Goal: Task Accomplishment & Management: Manage account settings

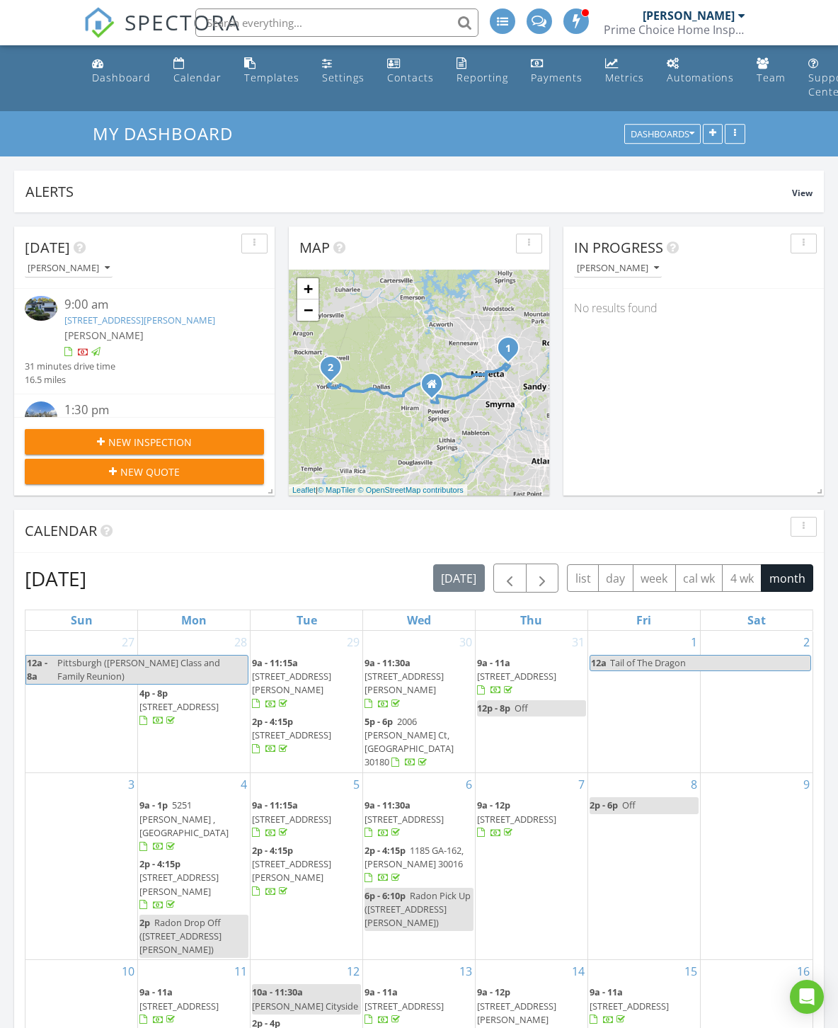
click at [186, 328] on div "[PERSON_NAME]" at bounding box center [154, 335] width 180 height 15
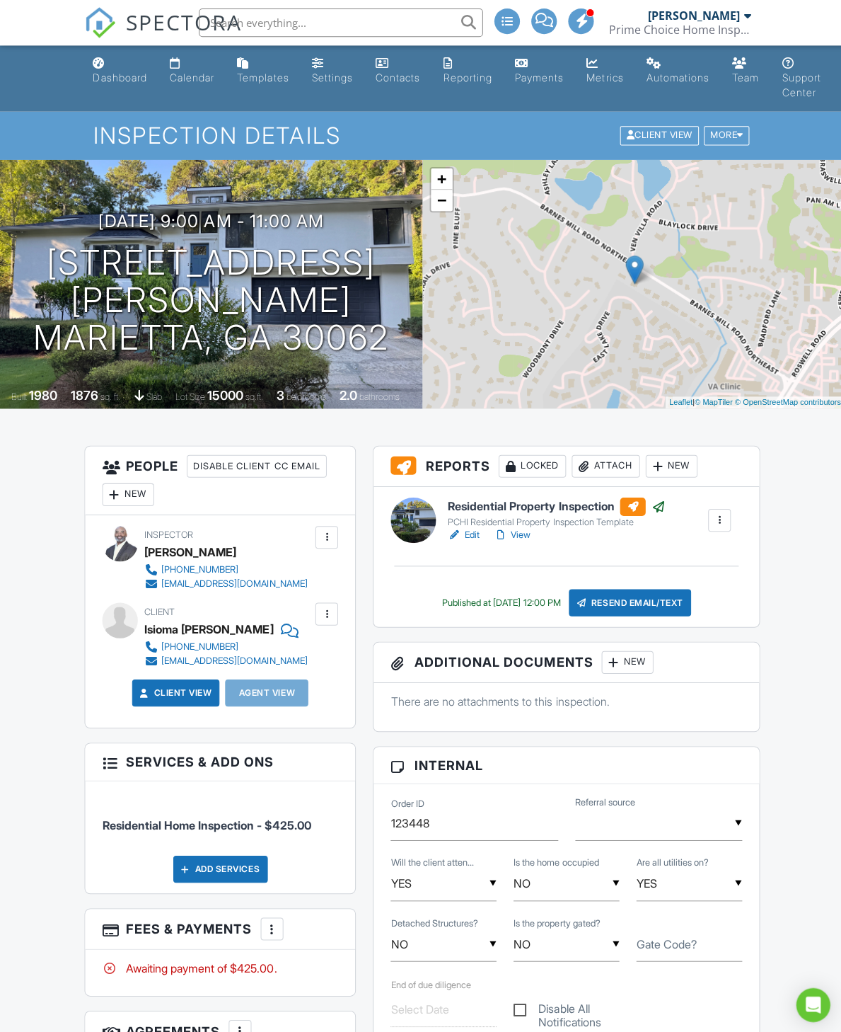
click at [331, 619] on div at bounding box center [325, 611] width 14 height 14
click at [311, 662] on li "Edit" at bounding box center [302, 654] width 52 height 35
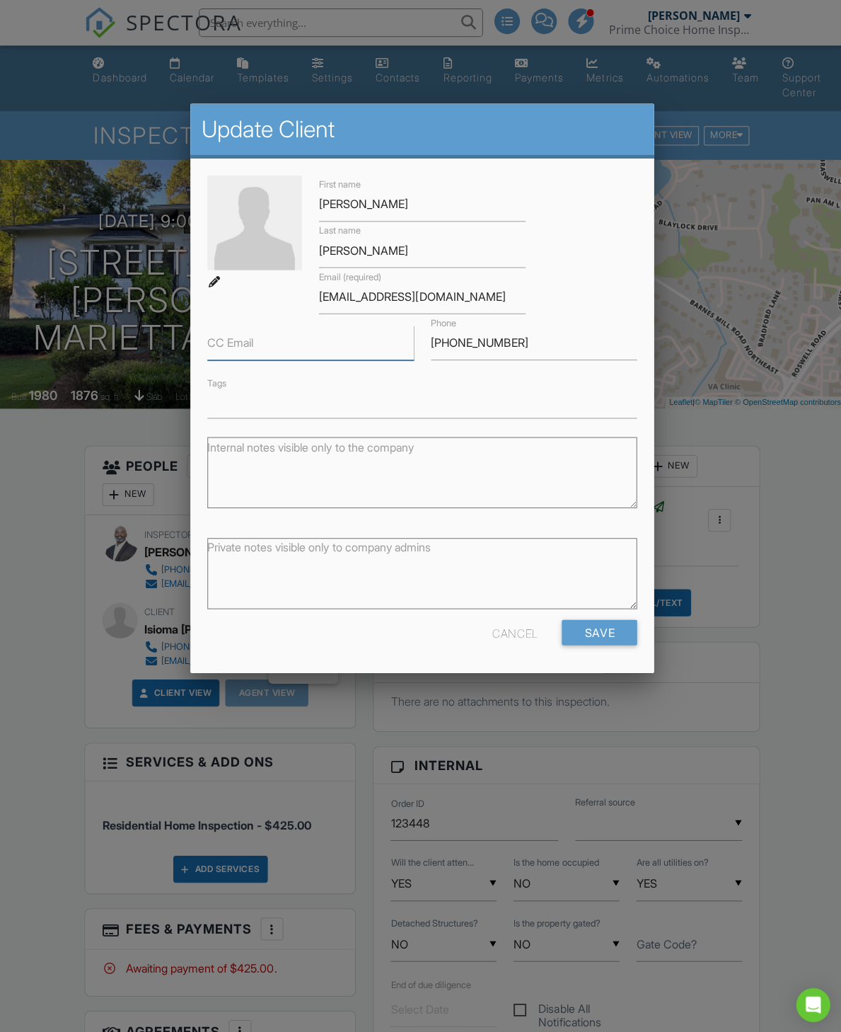
click at [323, 346] on input "CC Email" at bounding box center [310, 341] width 206 height 35
click at [512, 631] on div "Cancel" at bounding box center [512, 629] width 45 height 25
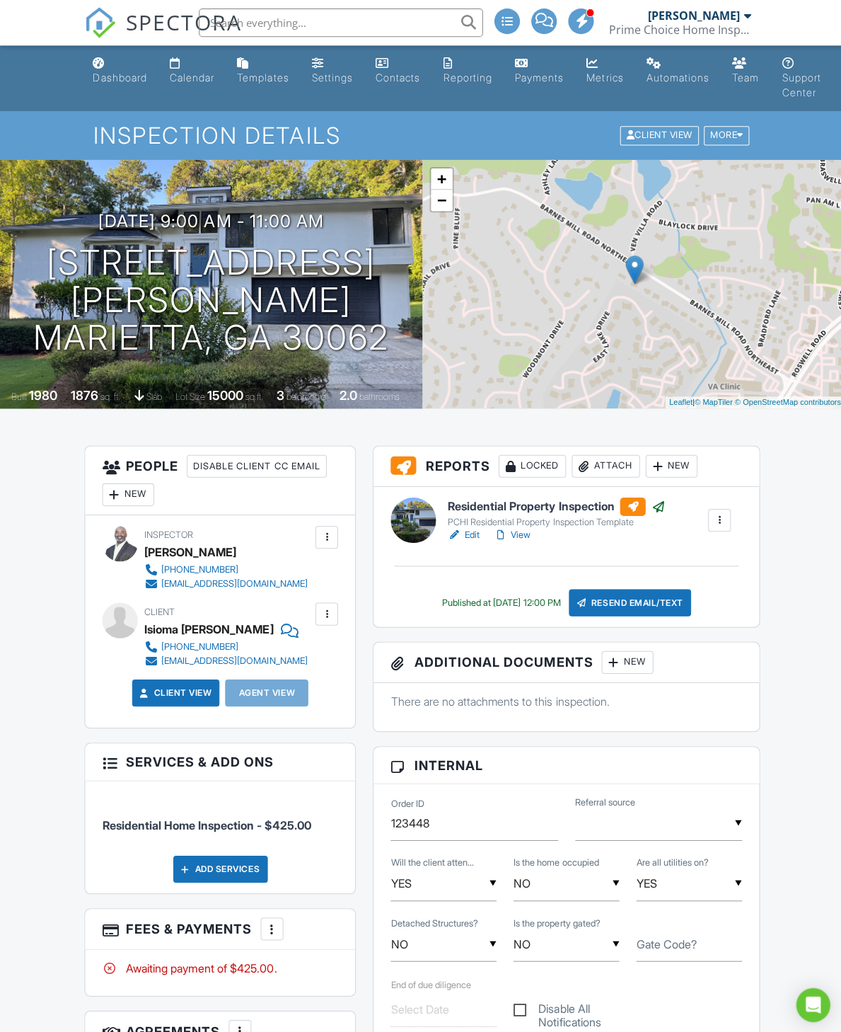
click at [137, 495] on div "New" at bounding box center [128, 492] width 52 height 23
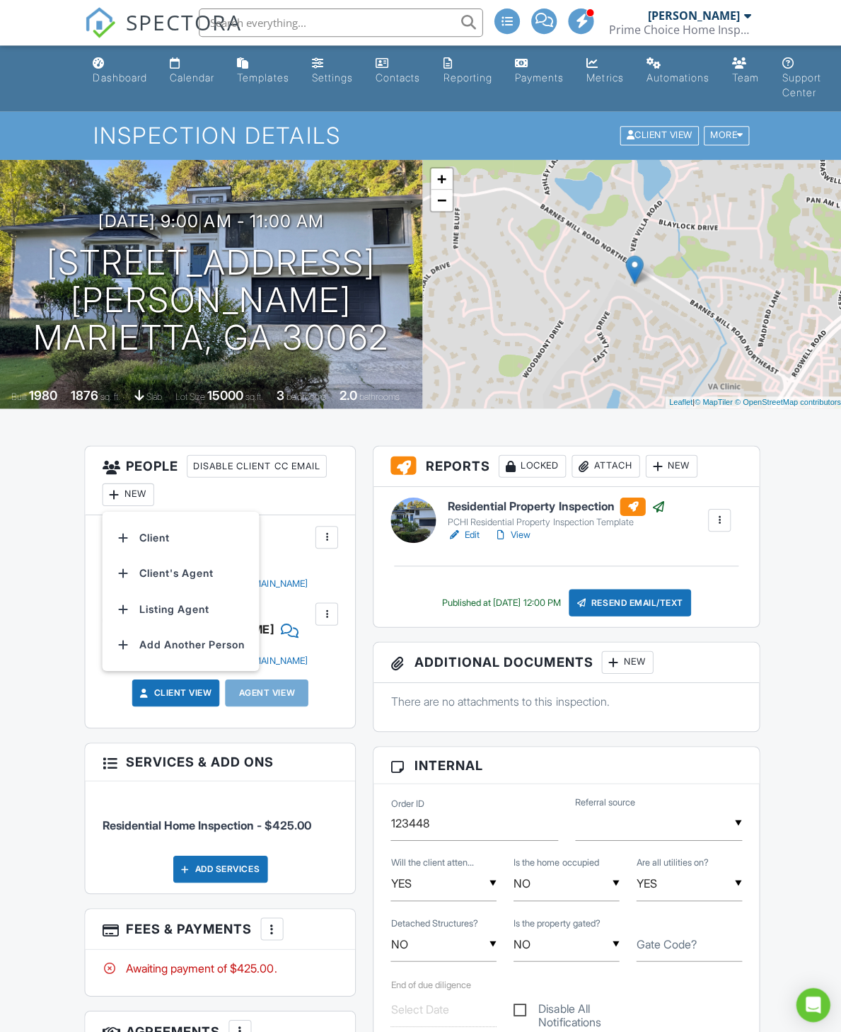
click at [162, 539] on li "Client" at bounding box center [179, 535] width 139 height 35
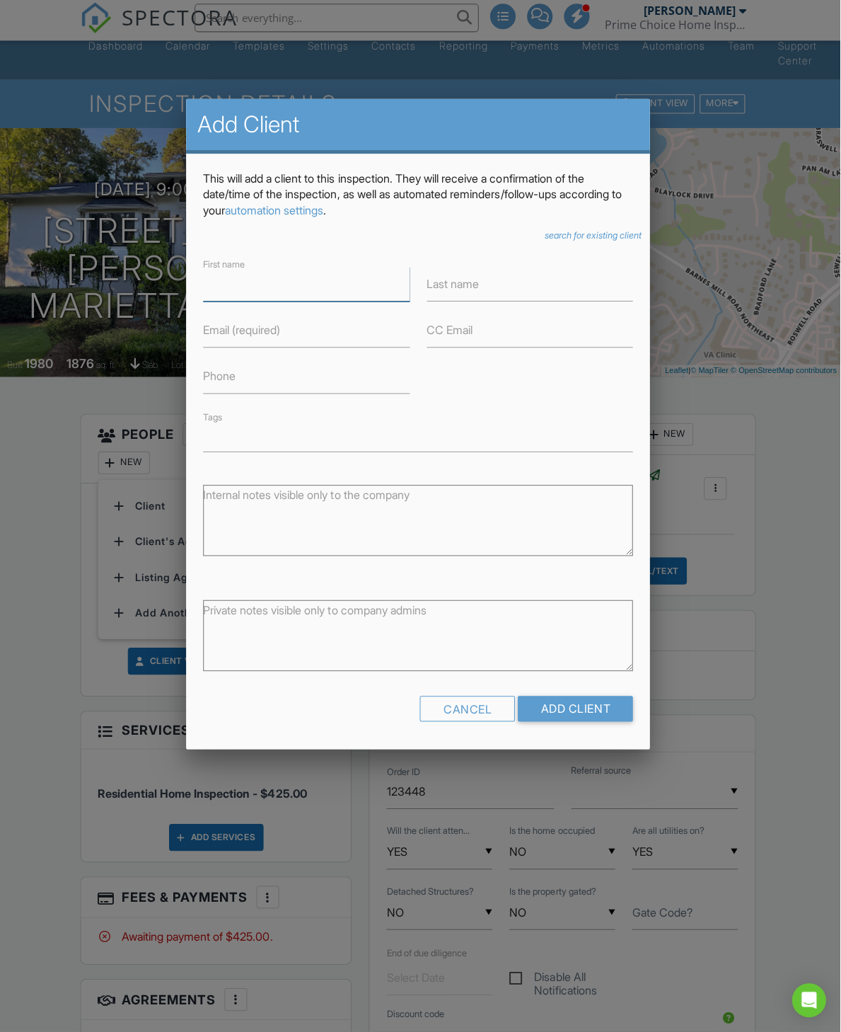
scroll to position [28, 29]
click at [355, 292] on input "First name" at bounding box center [310, 287] width 206 height 35
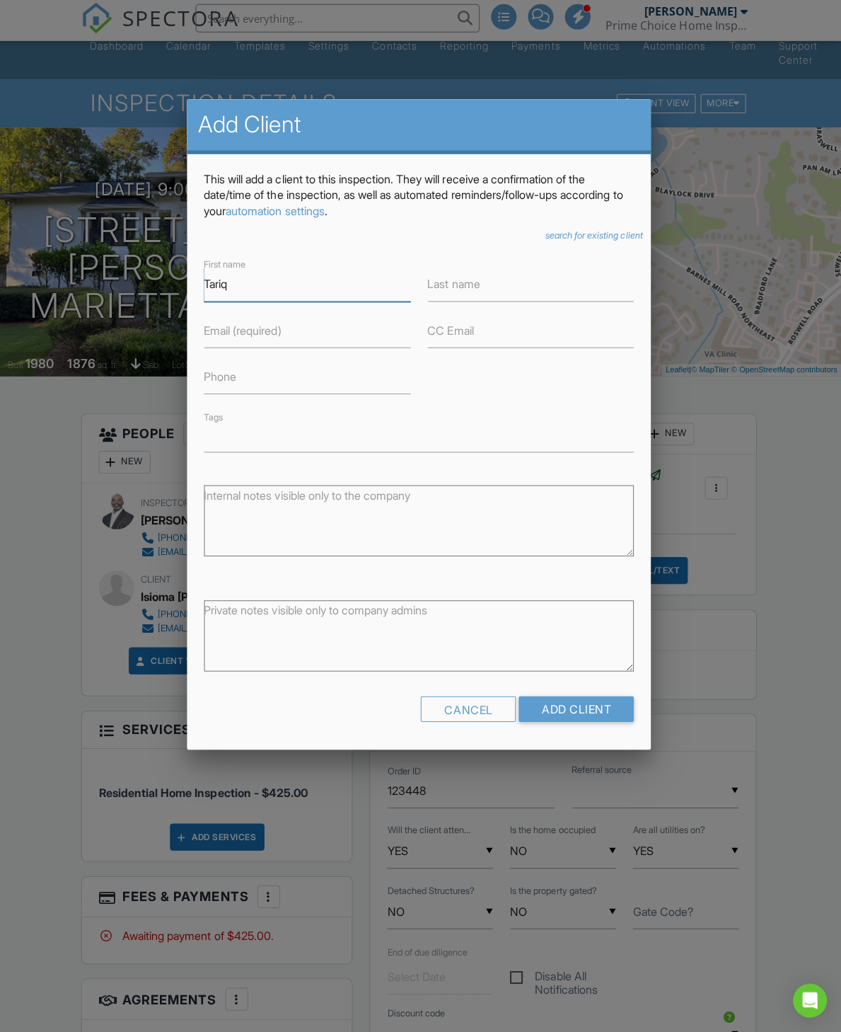
type input "Tariq"
click at [490, 292] on input "Last name" at bounding box center [533, 287] width 206 height 35
type input "[PERSON_NAME]"
click at [336, 331] on input "Email (required)" at bounding box center [310, 333] width 206 height 35
click at [238, 343] on input "Email (required)" at bounding box center [310, 333] width 206 height 35
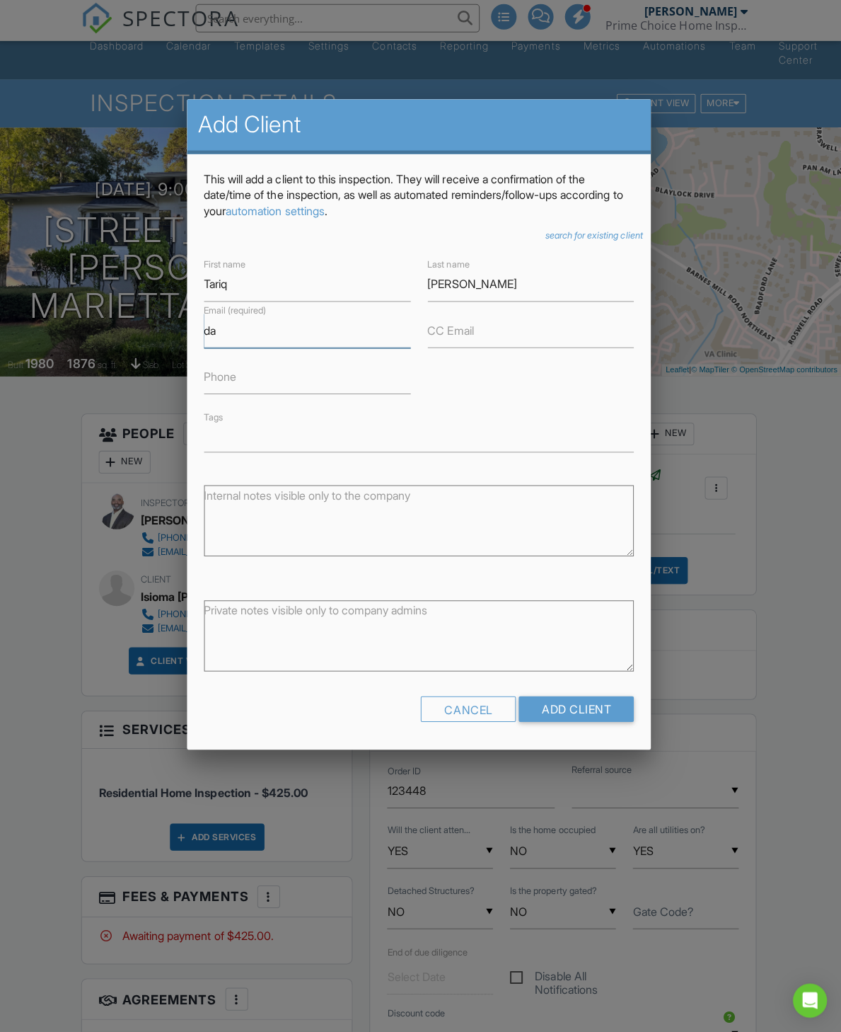
type input "d"
type input "T"
click at [318, 386] on input "Phone" at bounding box center [310, 379] width 206 height 35
type input "4046905206"
click at [326, 340] on input "Email (required)" at bounding box center [310, 333] width 206 height 35
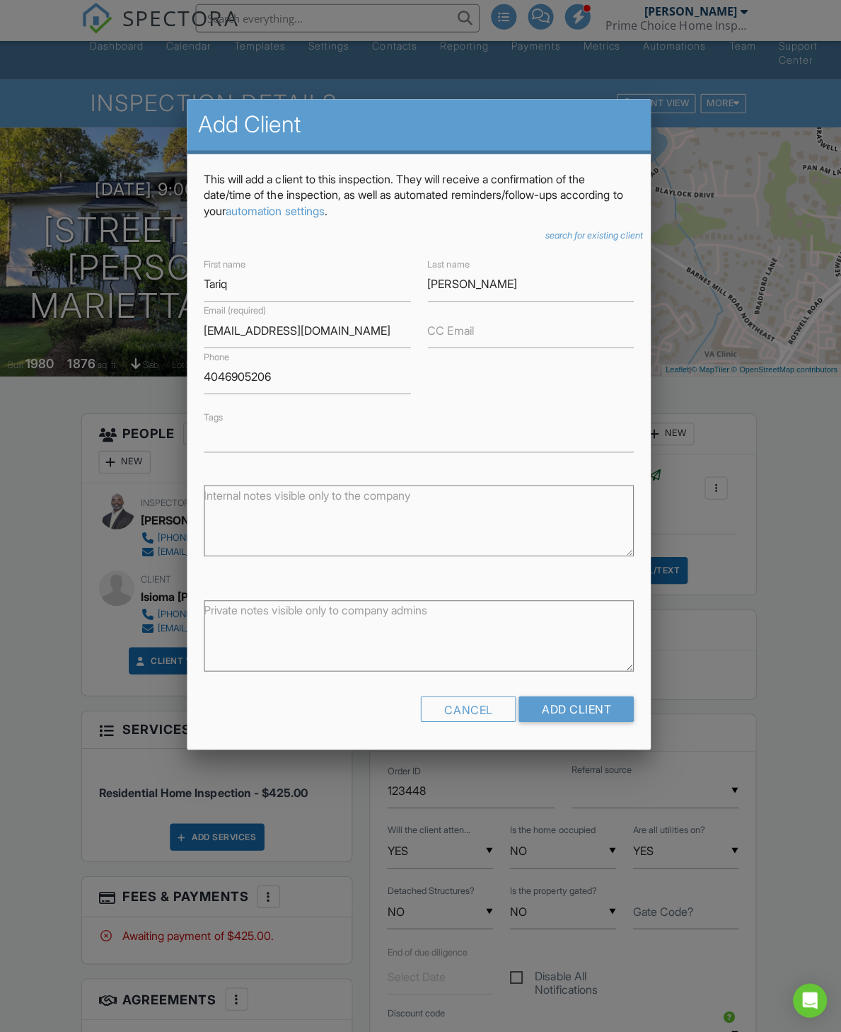
click at [3, 218] on div at bounding box center [420, 574] width 841 height 1290
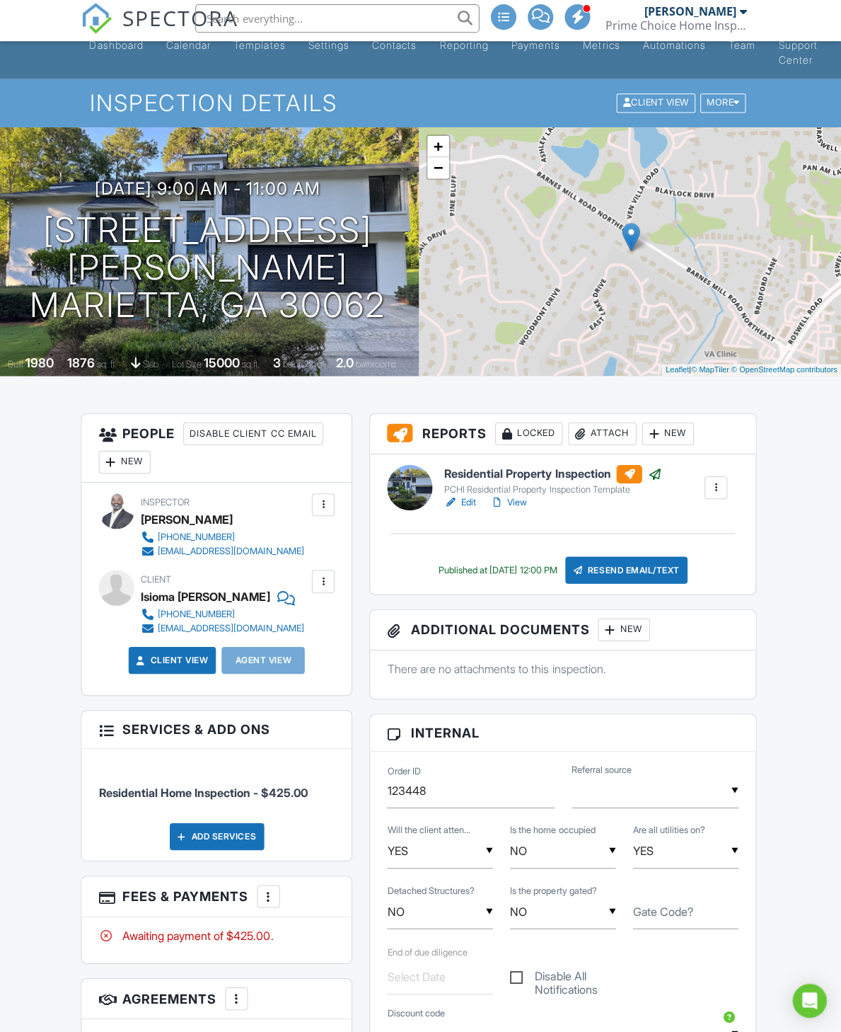
click at [120, 463] on div "New" at bounding box center [128, 464] width 52 height 23
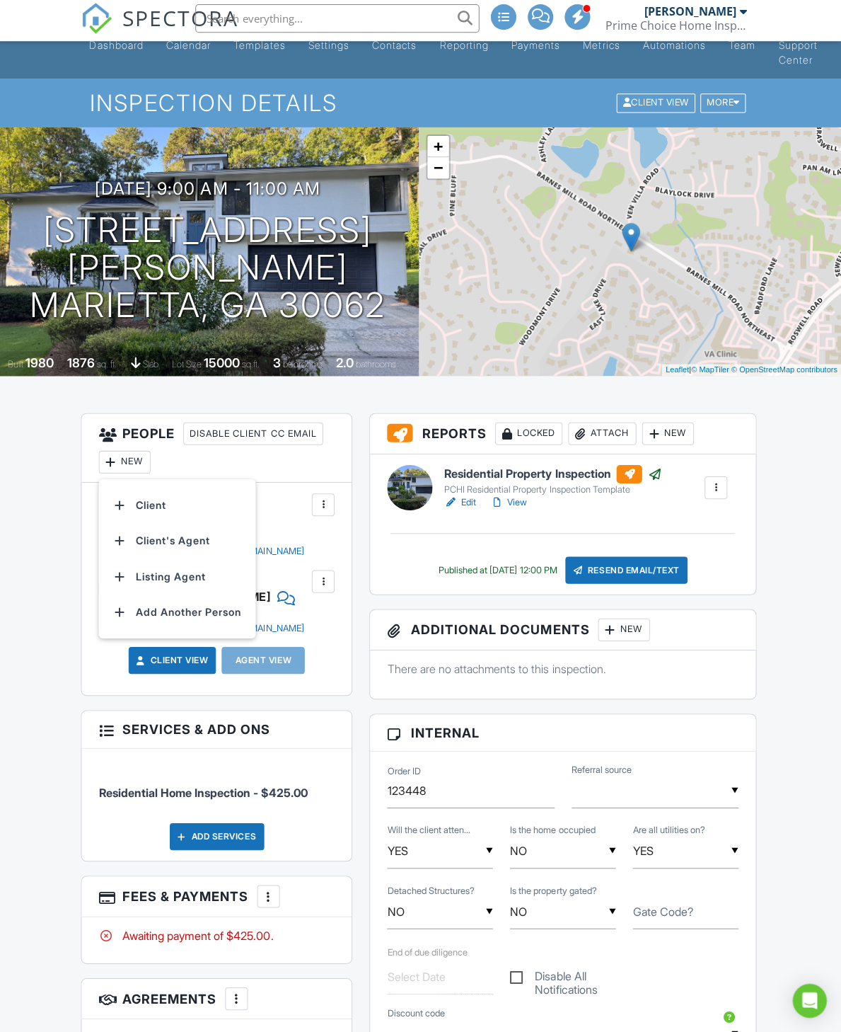
click at [178, 504] on li "Client" at bounding box center [179, 507] width 139 height 35
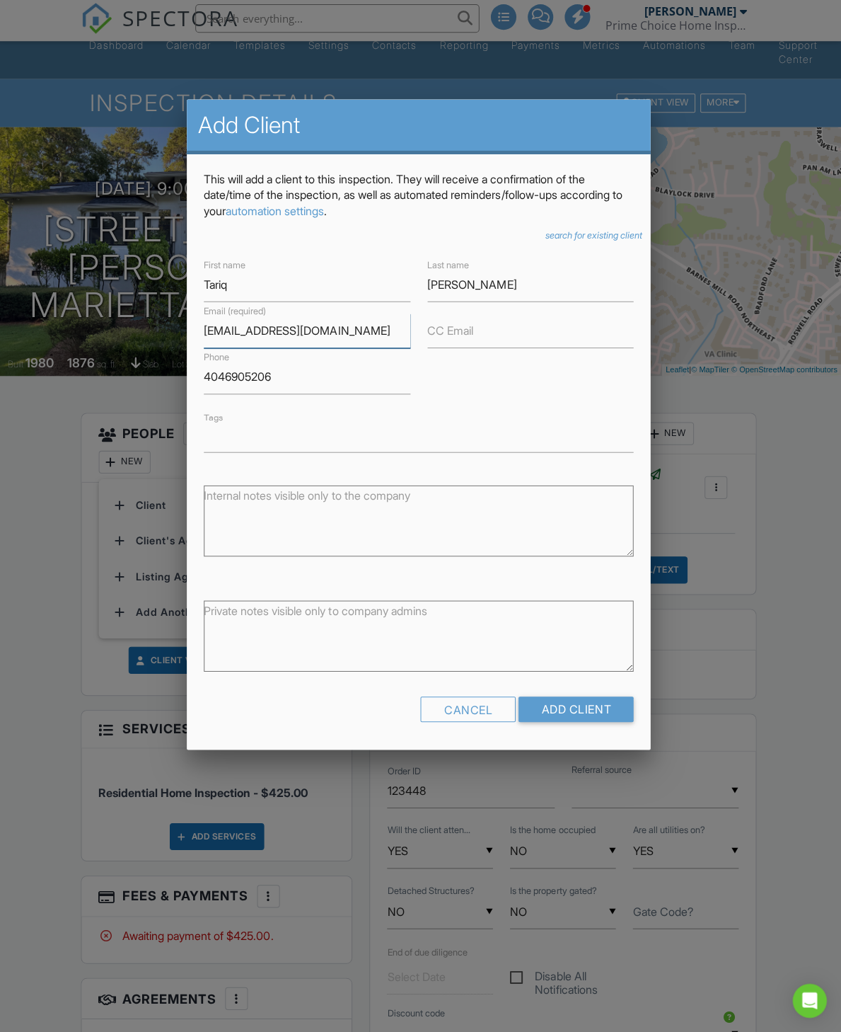
click at [224, 340] on input "tarqaec@icloud.com" at bounding box center [310, 333] width 206 height 35
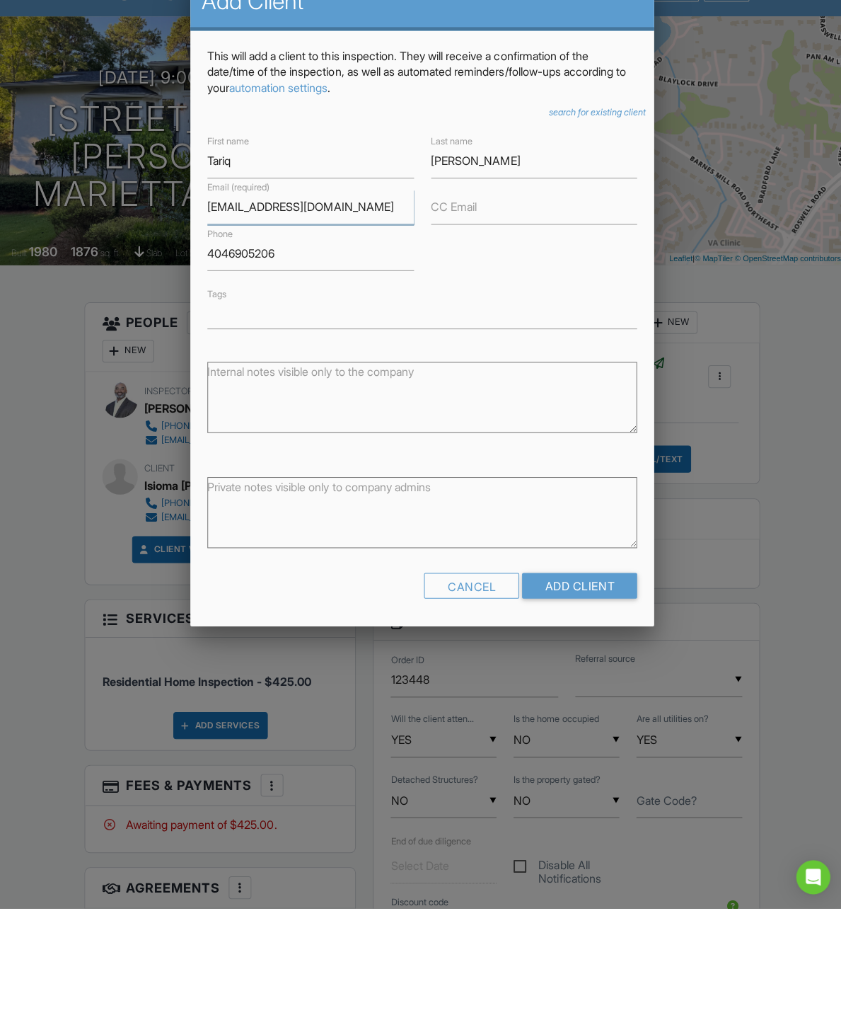
type input "[EMAIL_ADDRESS][DOMAIN_NAME]"
click at [586, 698] on input "Add Client" at bounding box center [577, 710] width 115 height 25
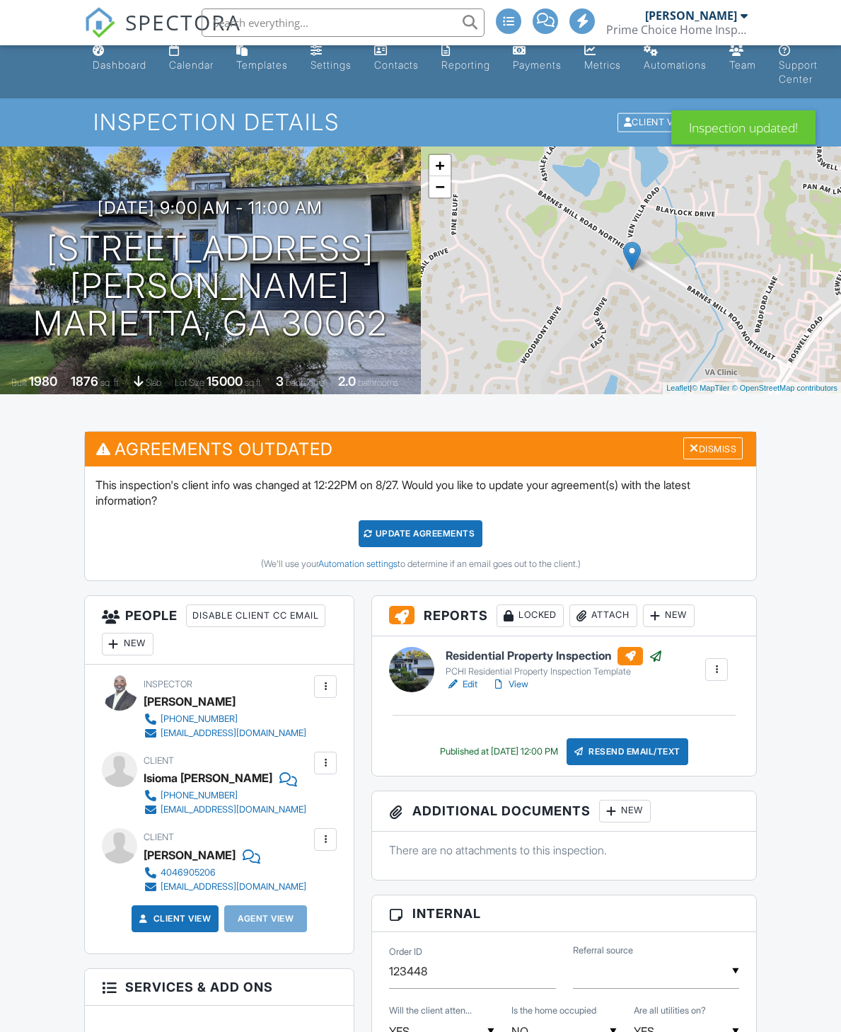
scroll to position [13, 0]
click at [710, 445] on div "Dismiss" at bounding box center [713, 448] width 59 height 22
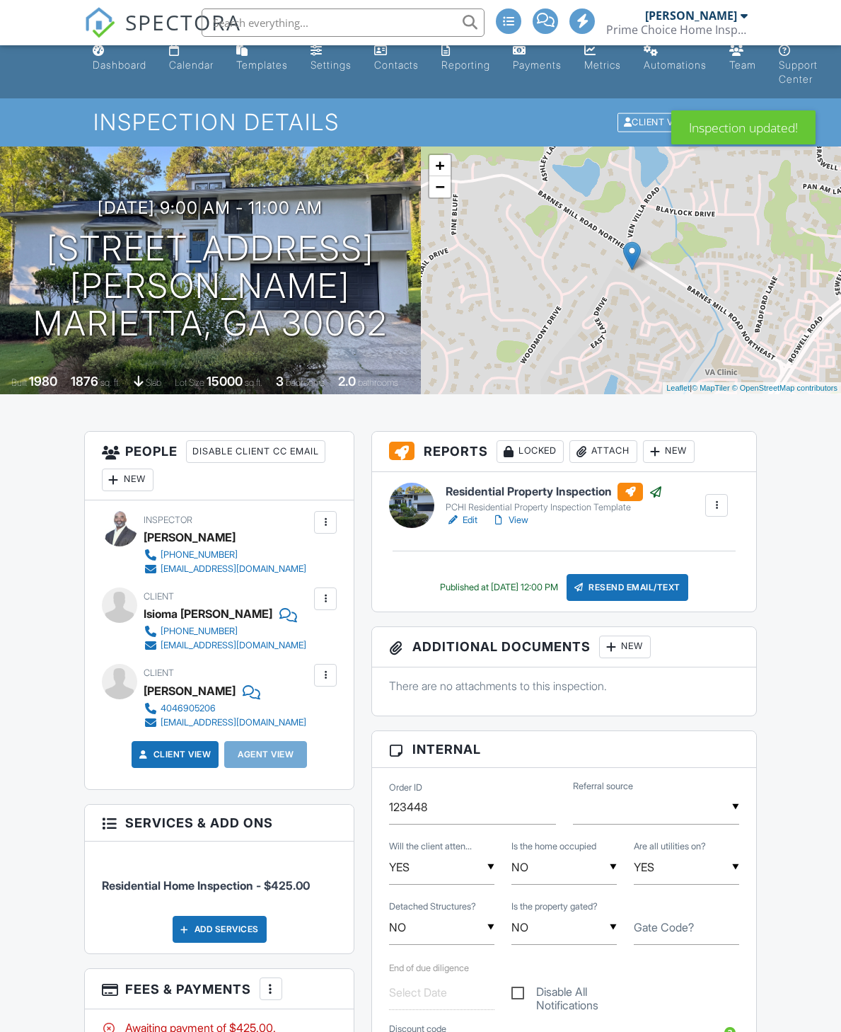
click at [653, 592] on div "Resend Email/Text" at bounding box center [628, 587] width 122 height 27
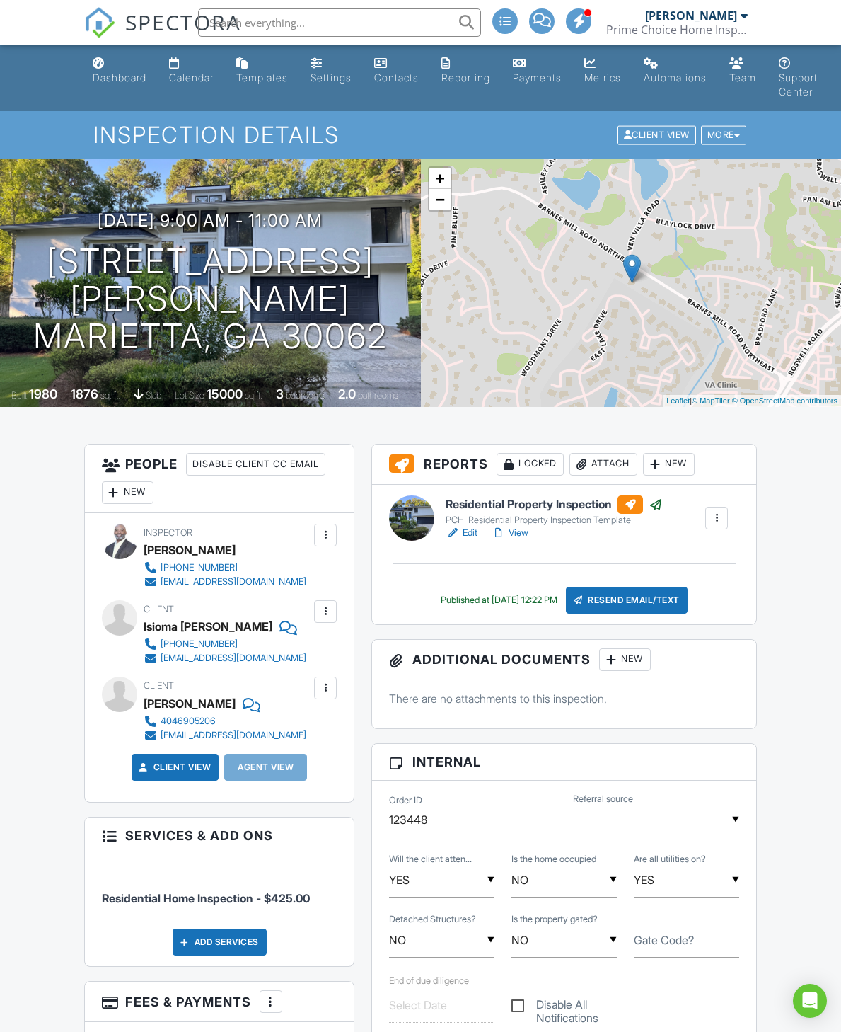
click at [133, 80] on div "Dashboard" at bounding box center [120, 77] width 54 height 12
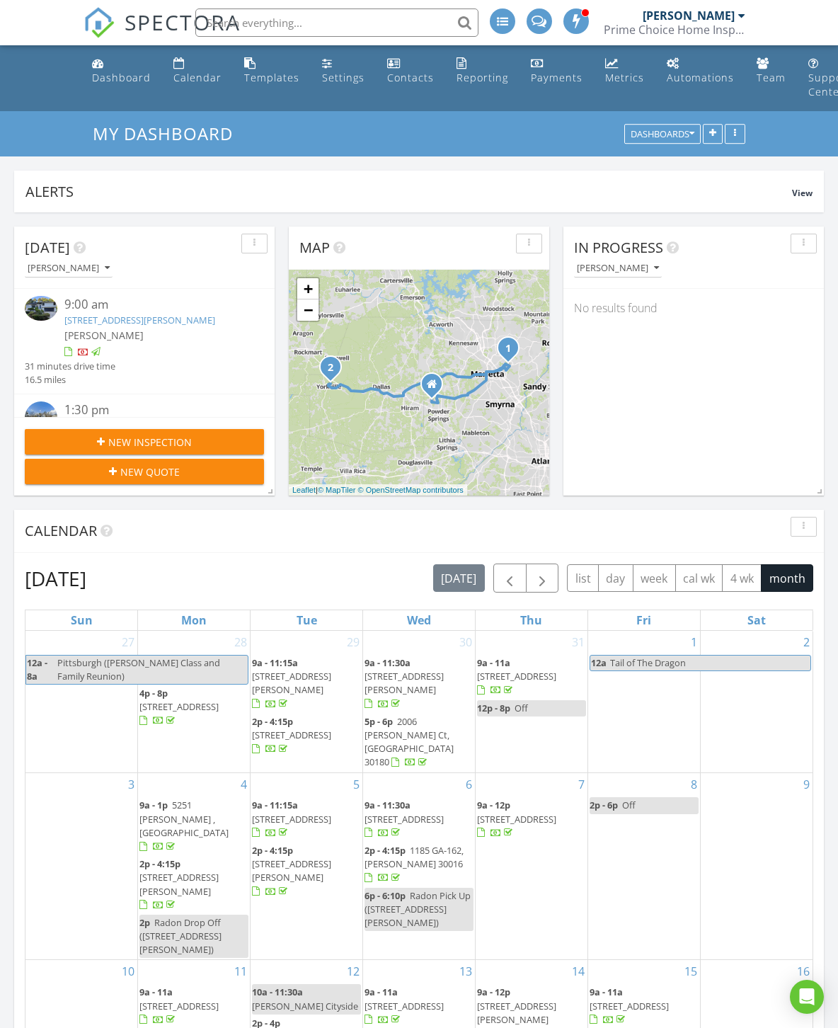
click at [96, 329] on span "[PERSON_NAME]" at bounding box center [103, 334] width 79 height 13
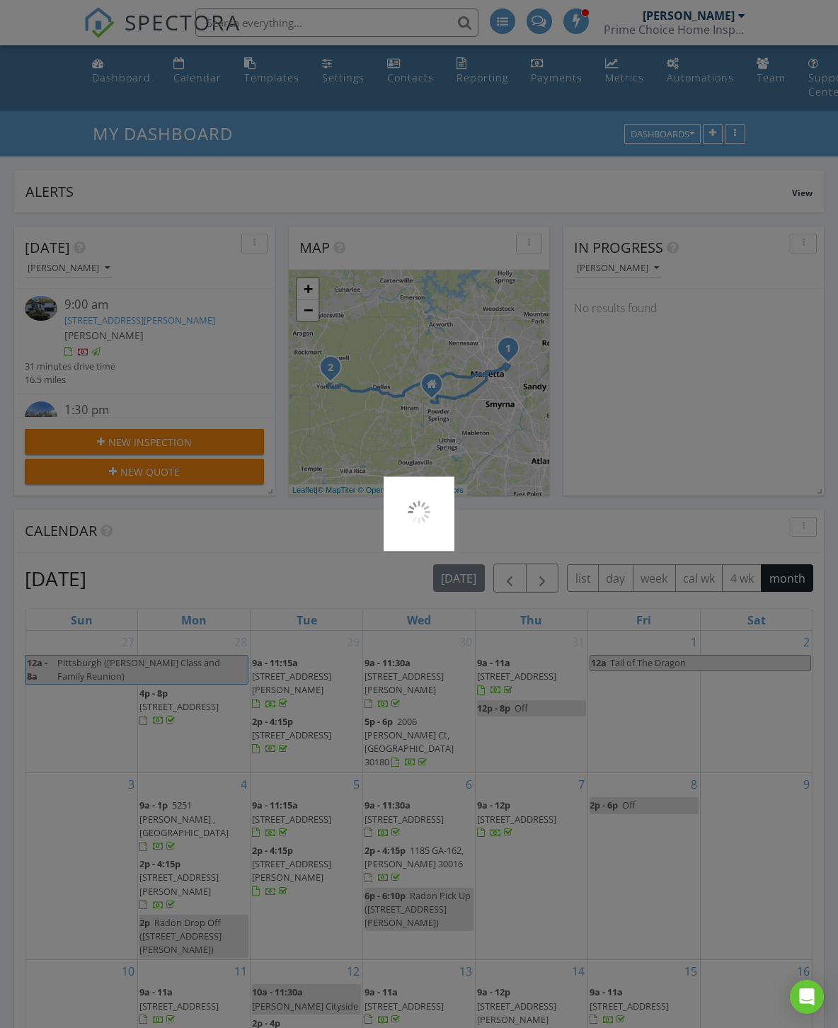
click at [93, 326] on div at bounding box center [419, 514] width 838 height 1028
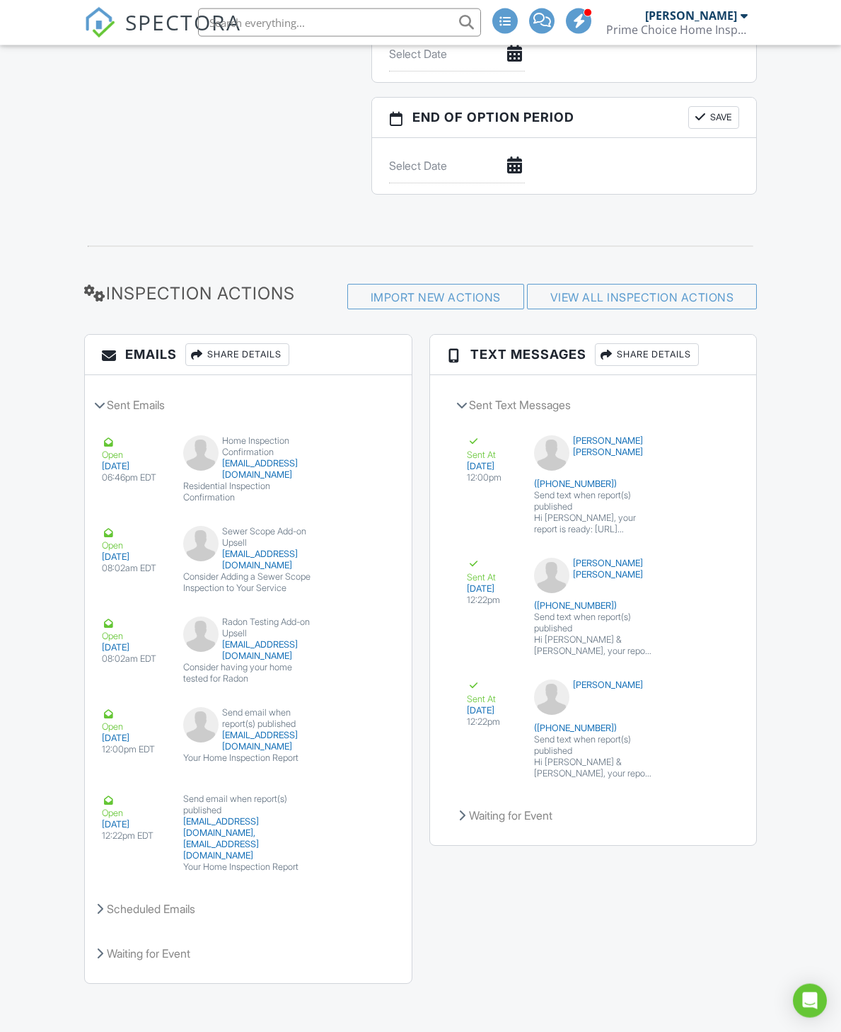
scroll to position [1653, 0]
click at [264, 366] on div "Share Details" at bounding box center [237, 354] width 104 height 23
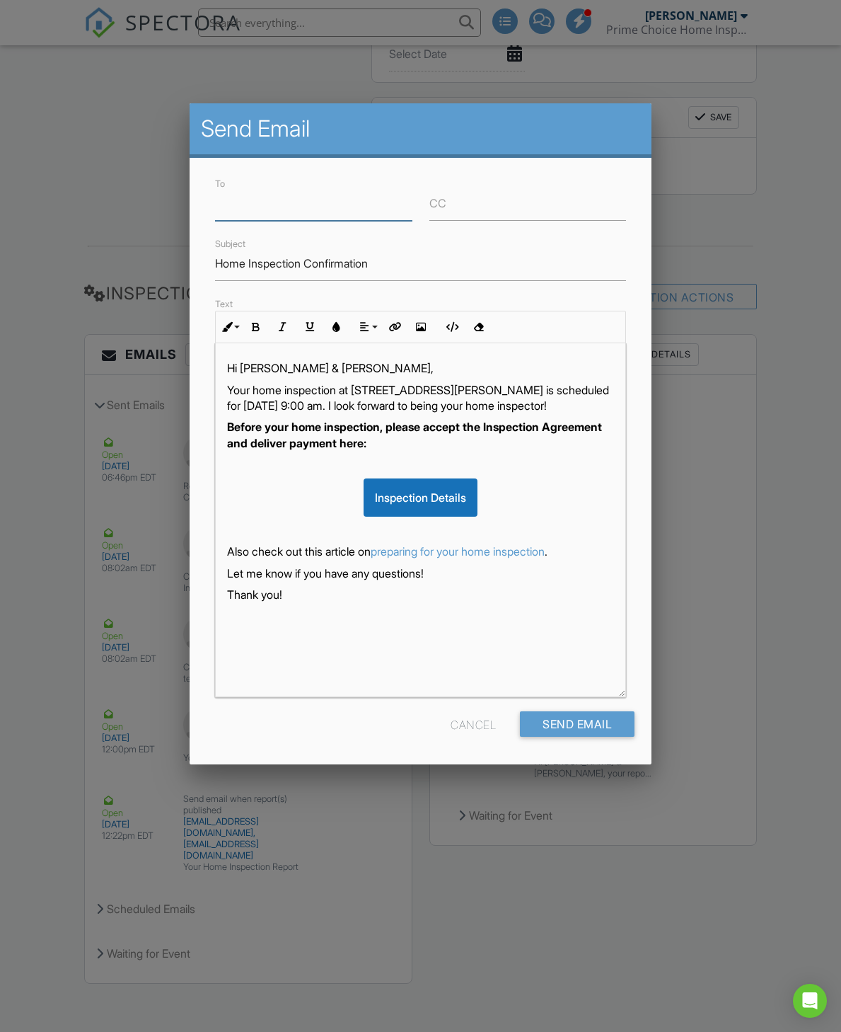
click at [341, 212] on input "To" at bounding box center [313, 203] width 197 height 35
click at [313, 220] on input "To" at bounding box center [313, 203] width 197 height 35
paste input "mailto:tariqaec@icloud.com"
click at [248, 212] on input "mailto:tariqaec@icloud.com" at bounding box center [313, 203] width 197 height 35
type input "[EMAIL_ADDRESS][DOMAIN_NAME]"
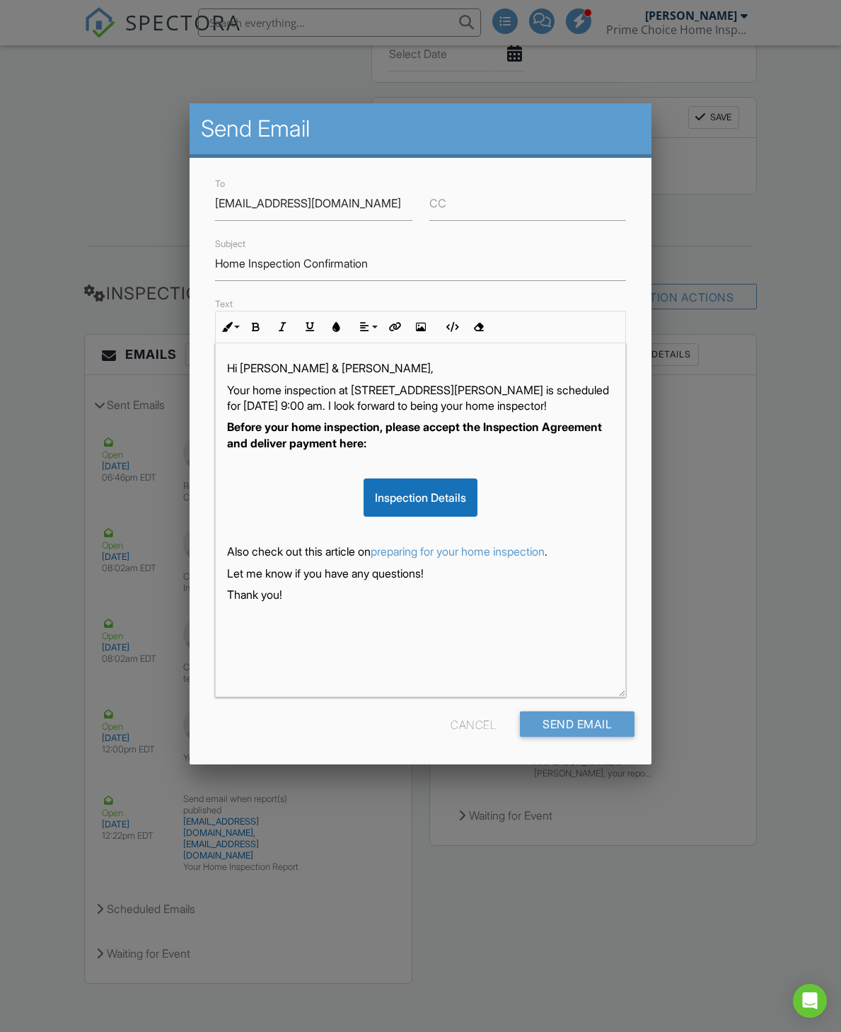
click at [597, 732] on div "Send Email" at bounding box center [577, 723] width 115 height 25
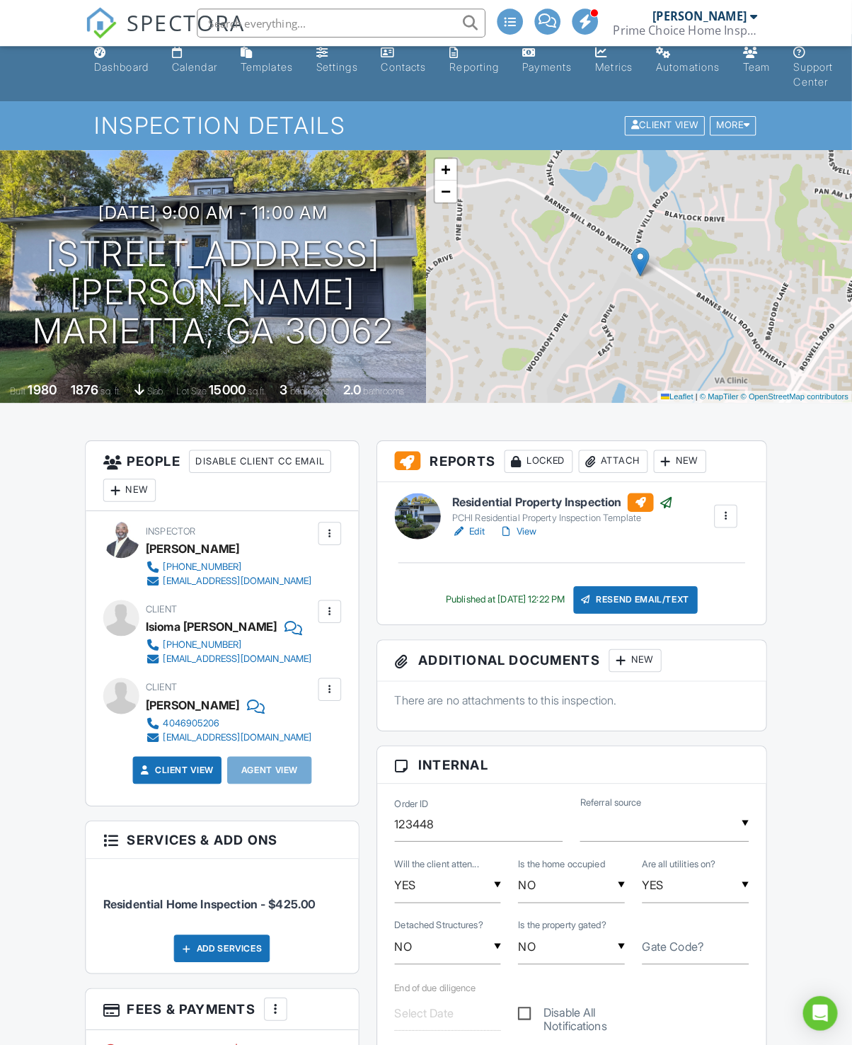
scroll to position [13, 0]
